Goal: Task Accomplishment & Management: Manage account settings

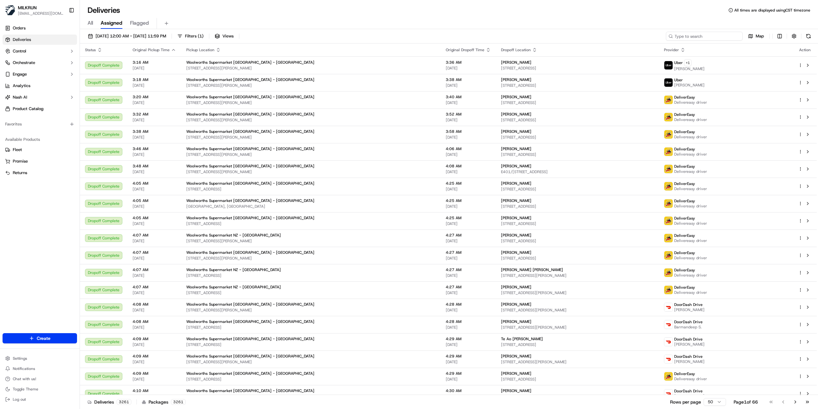
click at [707, 36] on input at bounding box center [704, 36] width 77 height 9
paste input "cd8acb27-103d-4350-b4c1-f425dbfe7a8e"
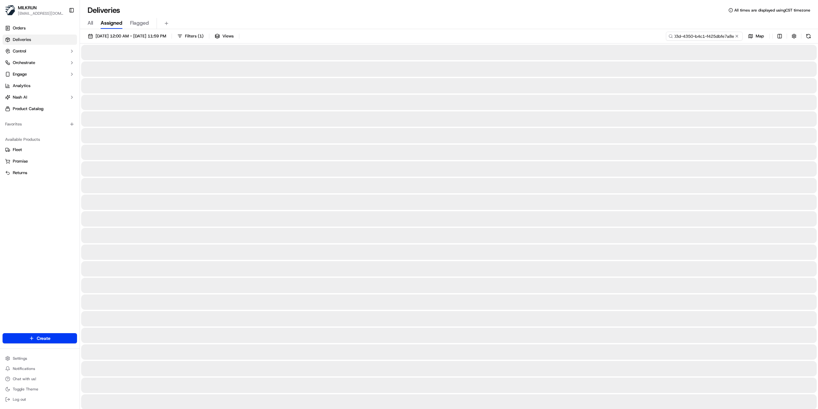
type input "cd8acb27-103d-4350-b4c1-f425dbfe7a8e"
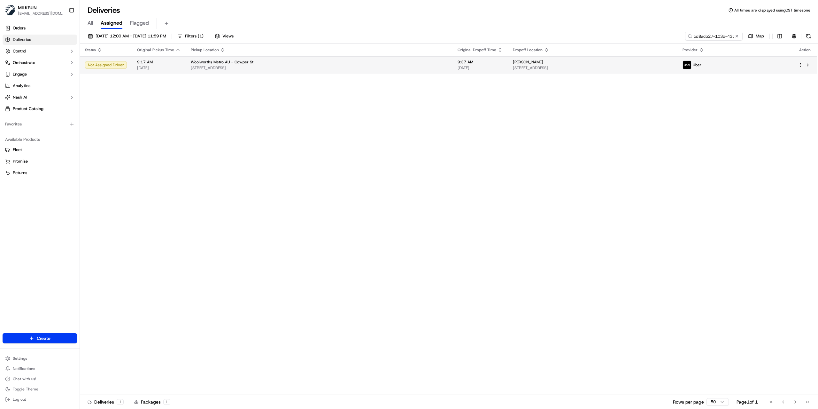
click at [540, 70] on span "1/22 Friend St, Merrylands, NSW 2160, AU" at bounding box center [593, 67] width 160 height 5
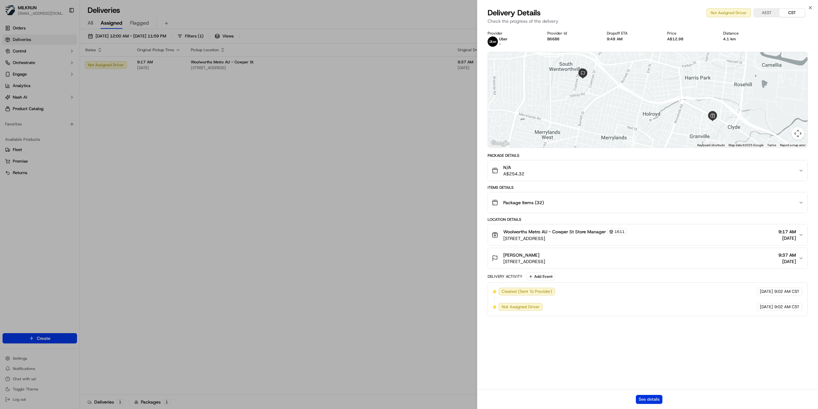
click at [655, 396] on button "See details" at bounding box center [649, 398] width 27 height 9
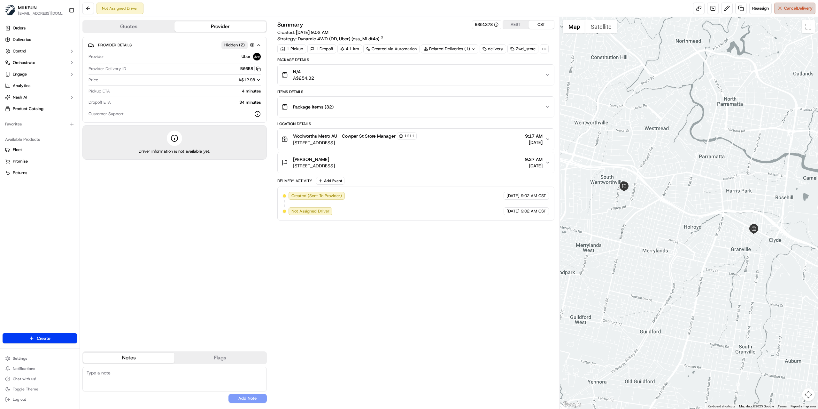
click at [795, 8] on span "Cancel Delivery" at bounding box center [798, 8] width 28 height 6
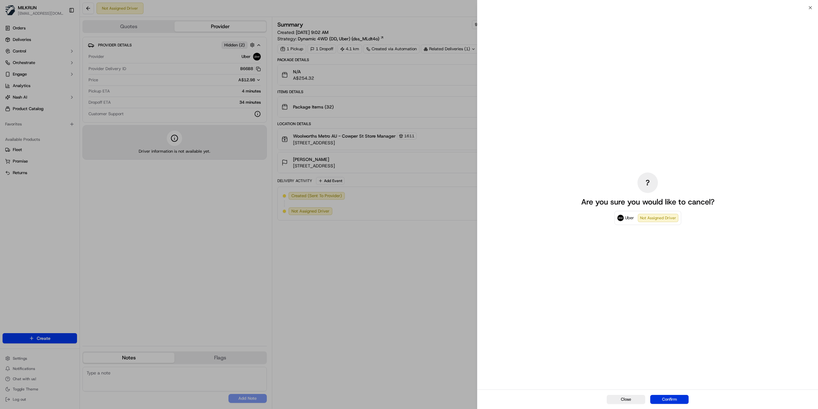
click at [666, 401] on button "Confirm" at bounding box center [670, 398] width 38 height 9
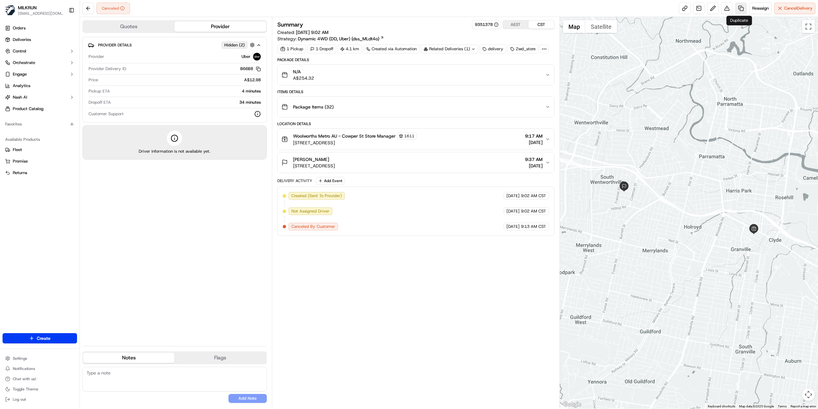
click at [736, 8] on link at bounding box center [742, 9] width 12 height 12
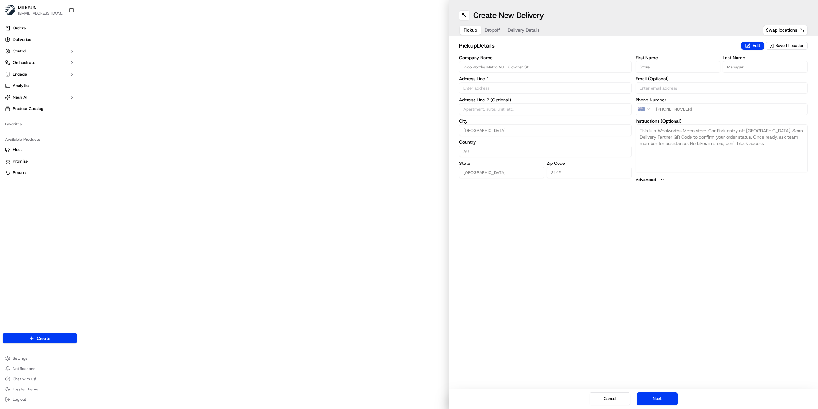
type input "38 Cowper St"
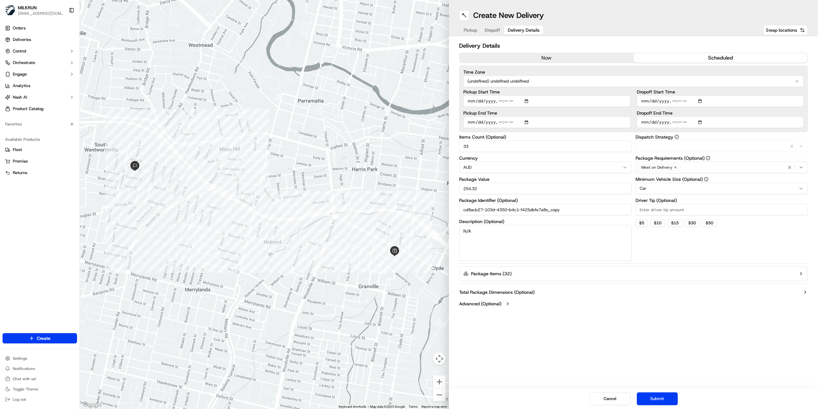
click at [517, 29] on span "Delivery Details" at bounding box center [524, 30] width 32 height 6
click at [500, 101] on input "Pickup Start Time" at bounding box center [547, 101] width 167 height 12
type input "2025-09-16T10:00"
click at [673, 123] on input "Dropoff End Time" at bounding box center [720, 122] width 167 height 12
type input "2025-09-16T10:37"
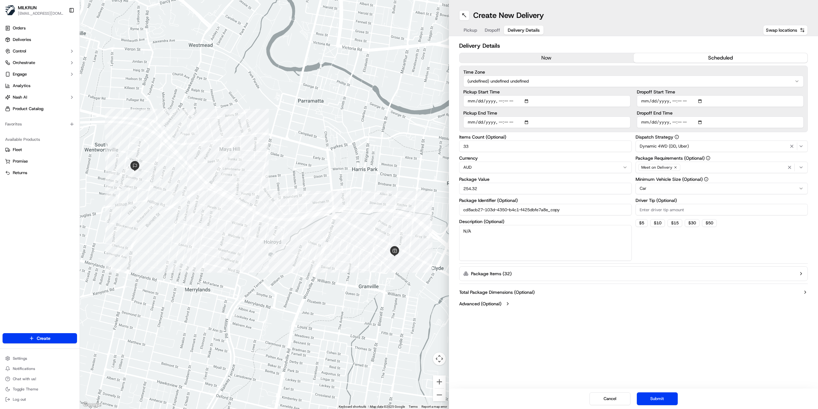
click at [656, 404] on button "Submit" at bounding box center [657, 398] width 41 height 13
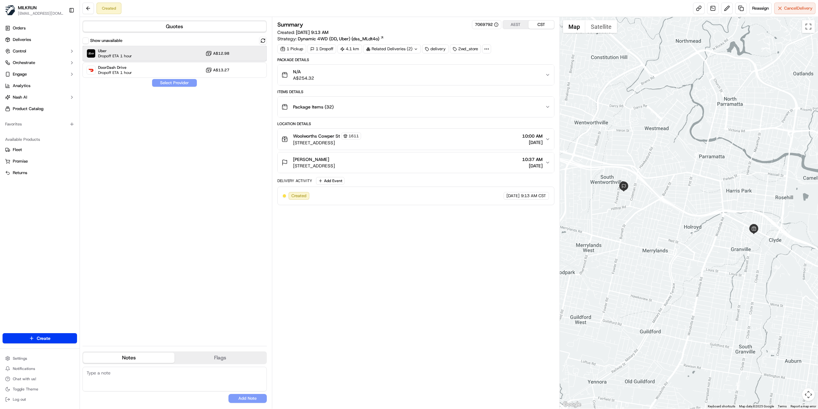
click at [146, 58] on div "Uber Dropoff ETA 1 hour A$12.98" at bounding box center [174, 53] width 184 height 15
click at [171, 82] on button "Assign Provider" at bounding box center [174, 83] width 45 height 8
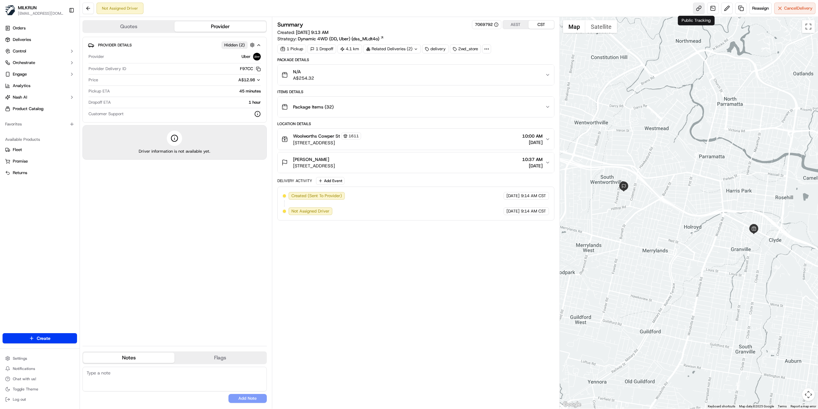
click at [695, 7] on link at bounding box center [699, 9] width 12 height 12
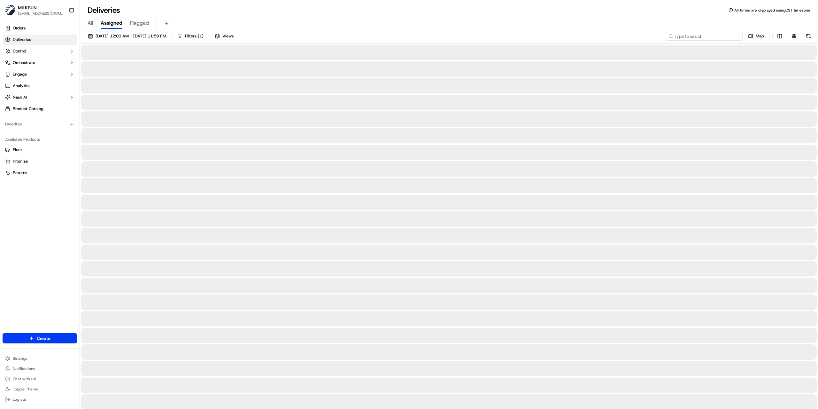
click at [715, 37] on input at bounding box center [704, 36] width 77 height 9
paste input "6c30cdec-3a3c-45c2-a0c8-98e8020f58cd"
type input "6c30cdec-3a3c-45c2-a0c8-98e8020f58cd"
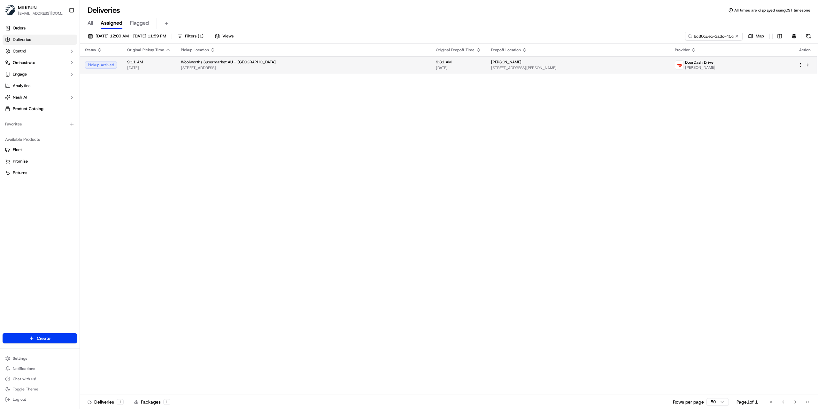
click at [522, 62] on div "[PERSON_NAME]" at bounding box center [578, 61] width 174 height 5
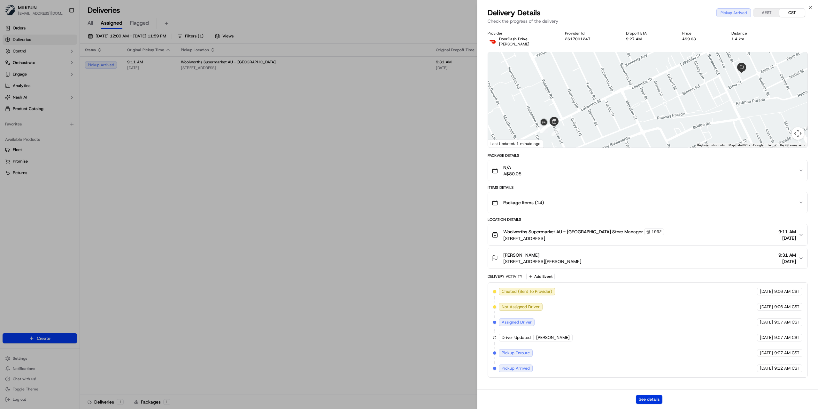
click at [649, 398] on button "See details" at bounding box center [649, 398] width 27 height 9
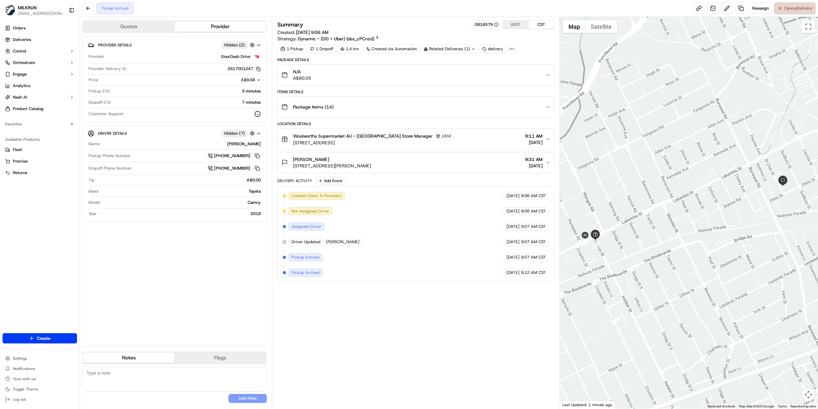
click at [788, 9] on span "Cancel Delivery" at bounding box center [798, 8] width 28 height 6
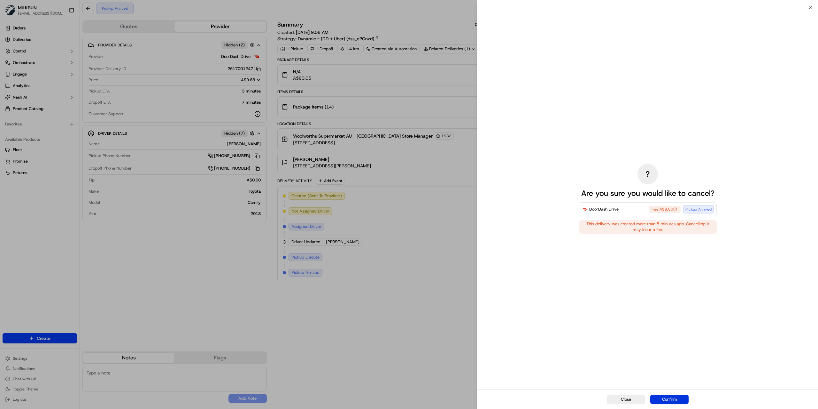
click at [676, 402] on button "Confirm" at bounding box center [670, 398] width 38 height 9
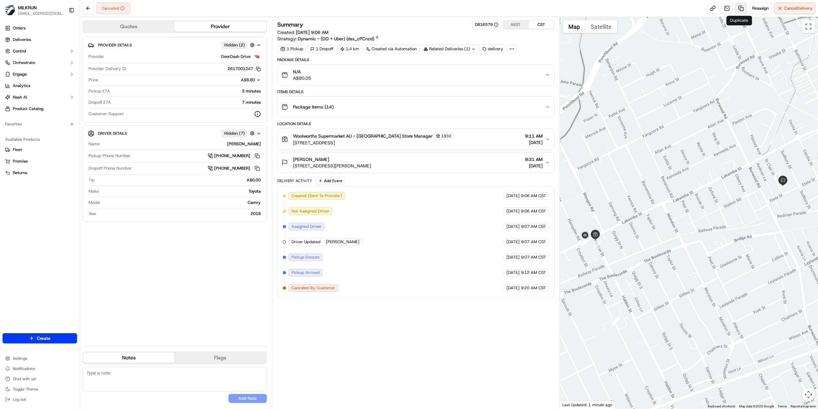
click at [738, 6] on link at bounding box center [742, 9] width 12 height 12
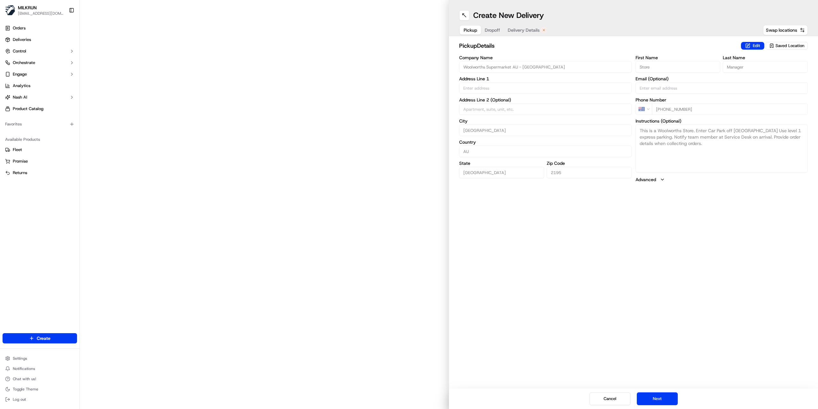
type input "2 - 26 Haldon St"
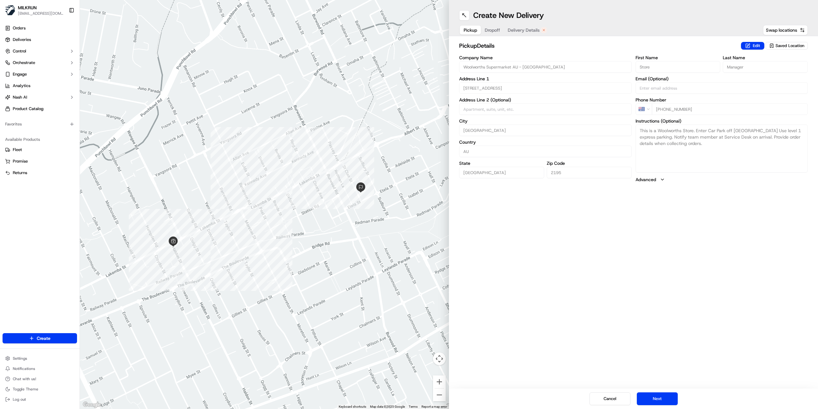
click at [524, 32] on span "Delivery Details" at bounding box center [524, 30] width 32 height 6
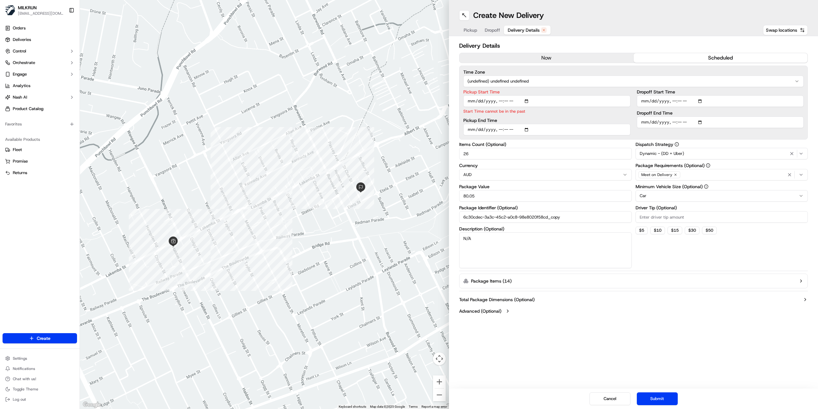
click at [507, 102] on input "Pickup Start Time" at bounding box center [547, 101] width 167 height 12
type input "2025-09-16T09:50"
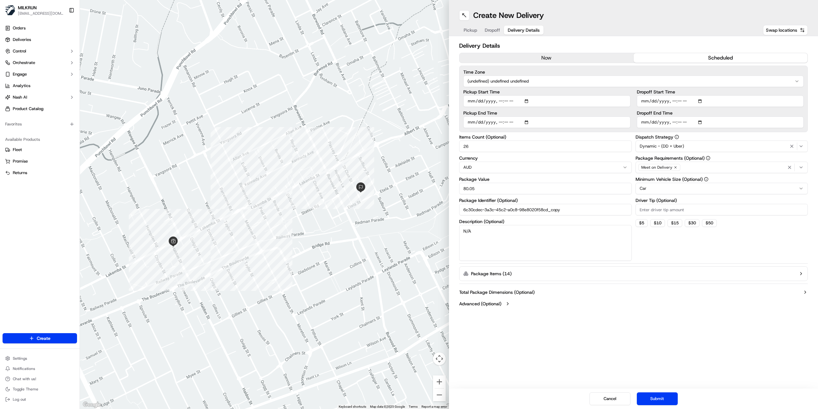
click at [673, 125] on input "Dropoff End Time" at bounding box center [720, 122] width 167 height 12
type input "2025-09-16T10:50"
click at [658, 398] on button "Submit" at bounding box center [657, 398] width 41 height 13
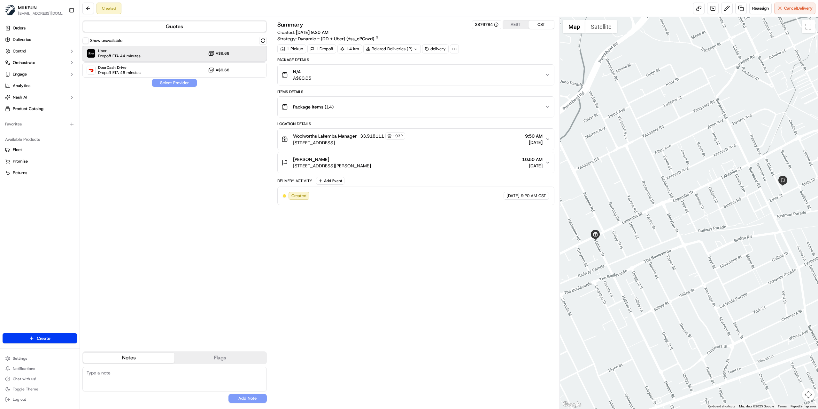
click at [132, 55] on span "Dropoff ETA 44 minutes" at bounding box center [119, 55] width 43 height 5
click at [162, 82] on button "Assign Provider" at bounding box center [174, 83] width 45 height 8
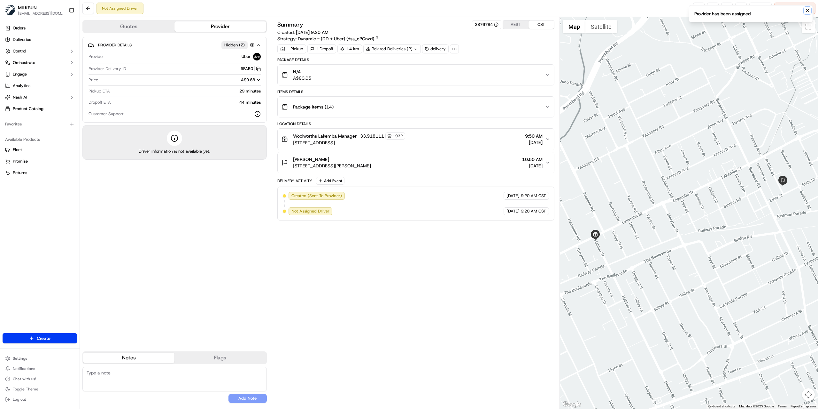
click at [806, 11] on icon "Notifications (F8)" at bounding box center [807, 10] width 5 height 5
click at [697, 11] on link at bounding box center [699, 9] width 12 height 12
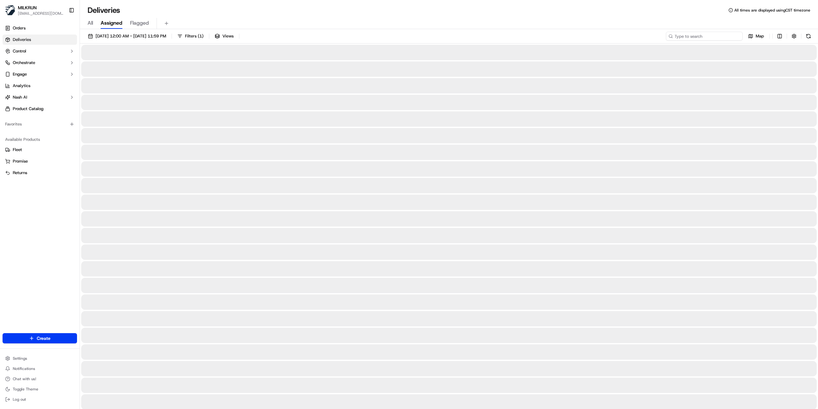
click at [707, 35] on input at bounding box center [704, 36] width 77 height 9
paste input "b0c22c4f-80e1-4965-9148-69b35dfaeb5d"
type input "b0c22c4f-80e1-4965-9148-69b35dfaeb5d"
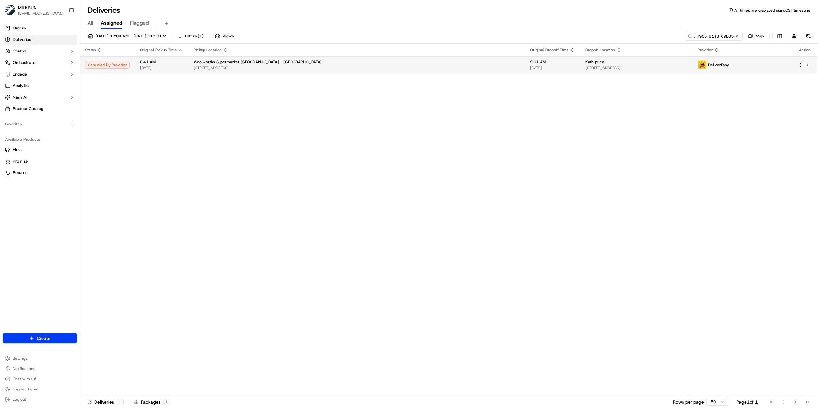
click at [618, 67] on span "[STREET_ADDRESS]" at bounding box center [637, 67] width 103 height 5
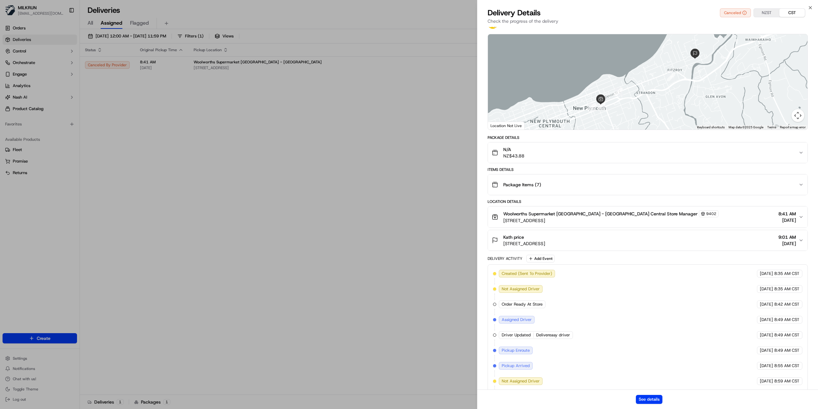
scroll to position [41, 0]
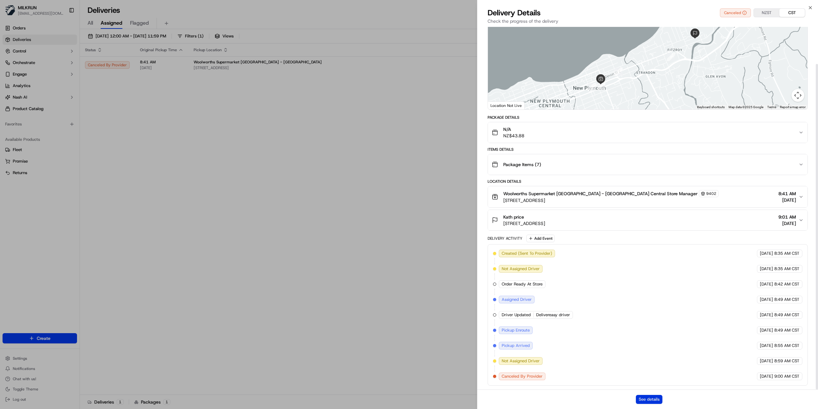
click at [646, 398] on button "See details" at bounding box center [649, 398] width 27 height 9
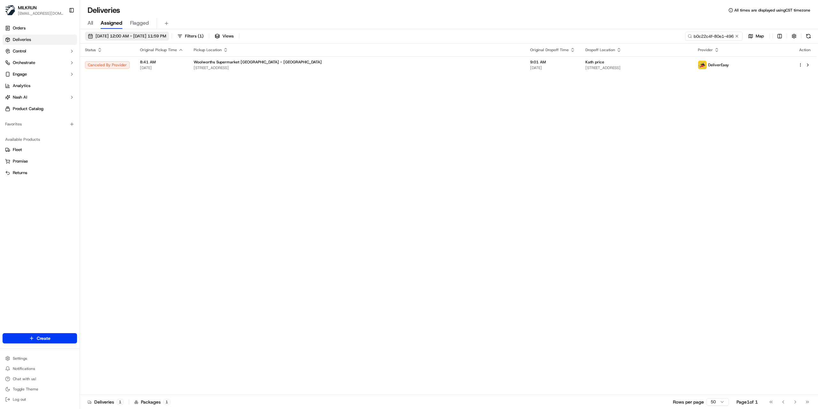
click at [135, 35] on span "[DATE] 12:00 AM - [DATE] 11:59 PM" at bounding box center [131, 36] width 71 height 6
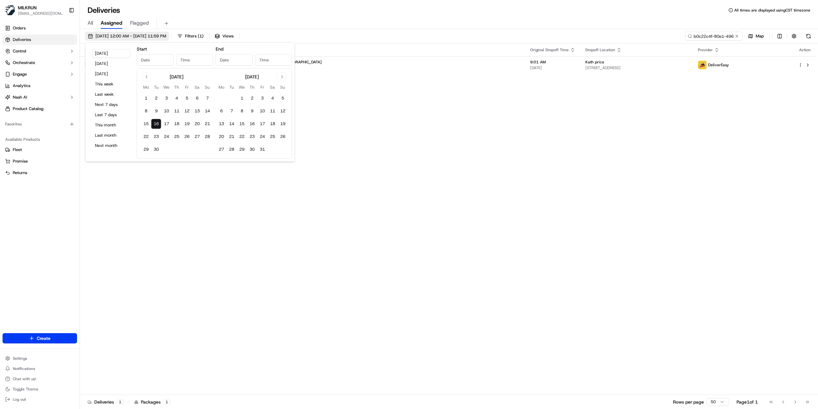
type input "[DATE]"
type input "12:00 AM"
type input "[DATE]"
type input "11:59 PM"
click at [209, 113] on button "14" at bounding box center [207, 111] width 10 height 10
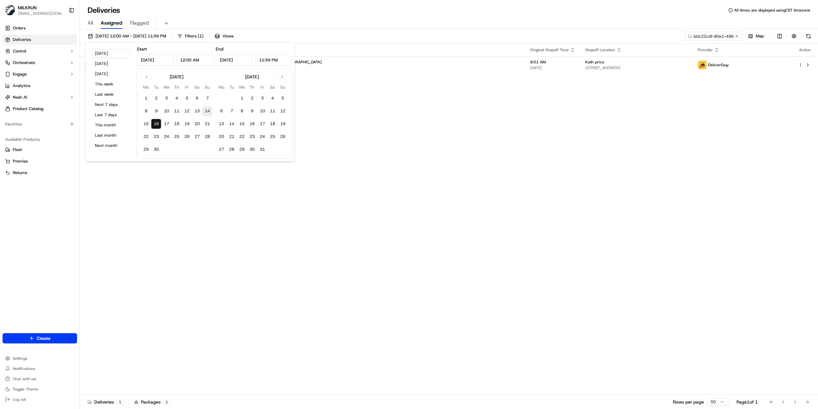
type input "[DATE]"
type input "Sep 14, 2025"
click at [704, 35] on input "b0c22c4f-80e1-4965-9148-69b35dfaeb5d" at bounding box center [704, 36] width 77 height 9
paste input "acf3600b-9f4a-41aa-b2a1-d1d8b318b5e2"
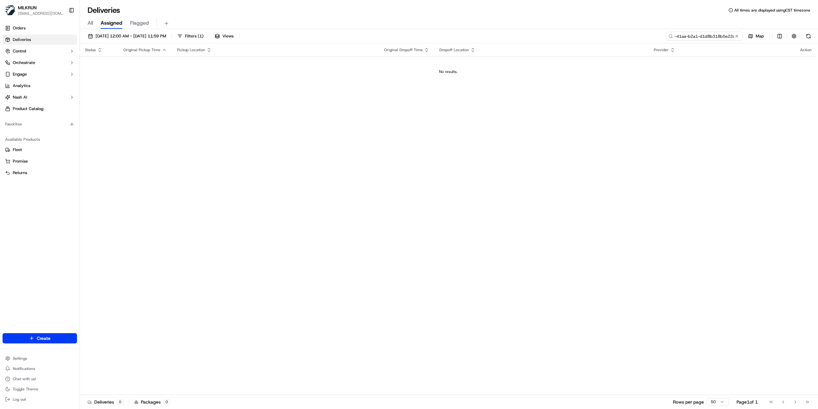
paste input "acf3600b-9f4a-41aa-b2a1-d1d8b318b5e2"
type input "acf3600b-9f4a-41aa-b2a1-d1d8b318b5e2"
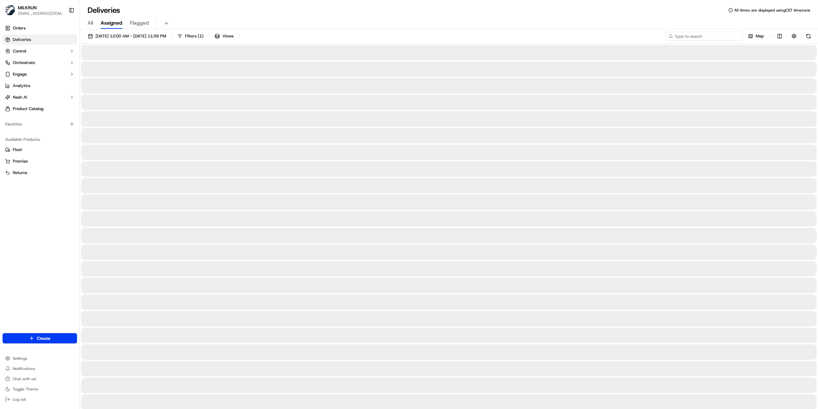
click at [716, 36] on input at bounding box center [704, 36] width 77 height 9
paste input "234050f7-f79c-4590-93d4-403e2c046f68"
type input "234050f7-f79c-4590-93d4-403e2c046f68"
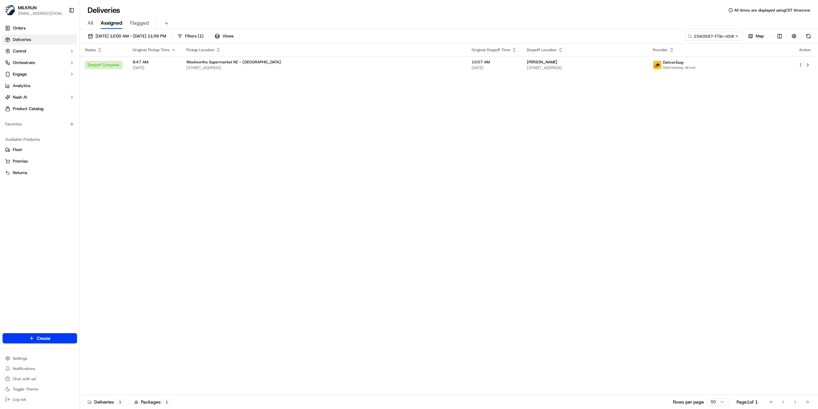
click at [435, 74] on div "Status Original Pickup Time Pickup Location Original Dropoff Time Dropoff Locat…" at bounding box center [448, 218] width 737 height 351
click at [522, 65] on td "[PERSON_NAME] [STREET_ADDRESS]" at bounding box center [585, 64] width 126 height 17
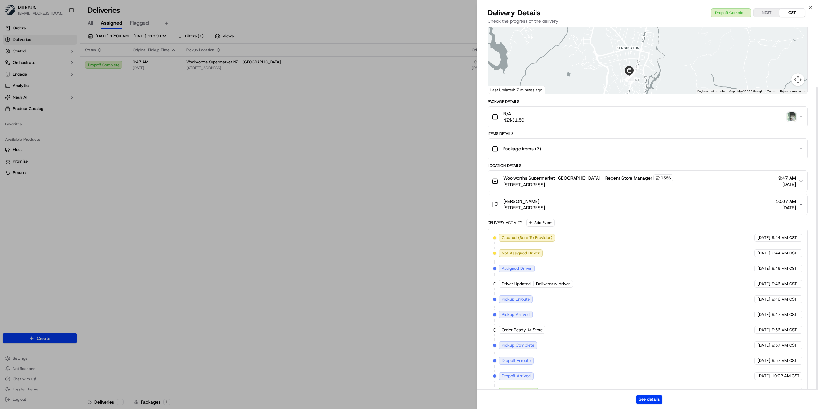
scroll to position [72, 0]
